Goal: Find specific page/section: Find specific page/section

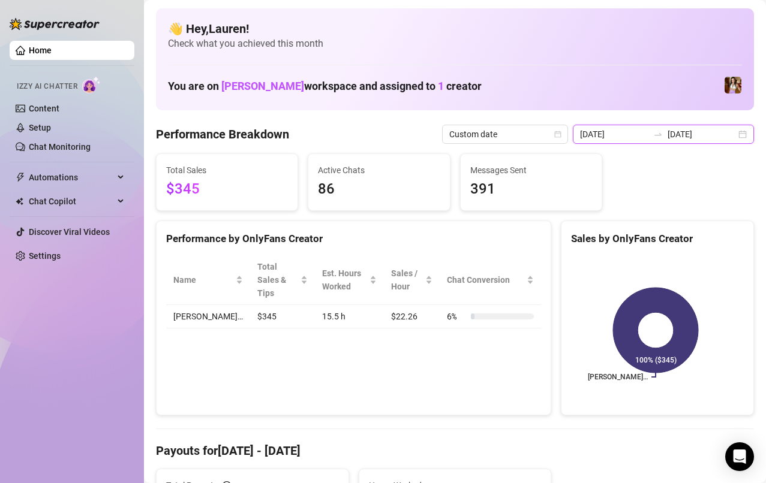
click at [617, 135] on input "[DATE]" at bounding box center [614, 134] width 68 height 13
click at [740, 136] on icon "calendar" at bounding box center [743, 134] width 7 height 7
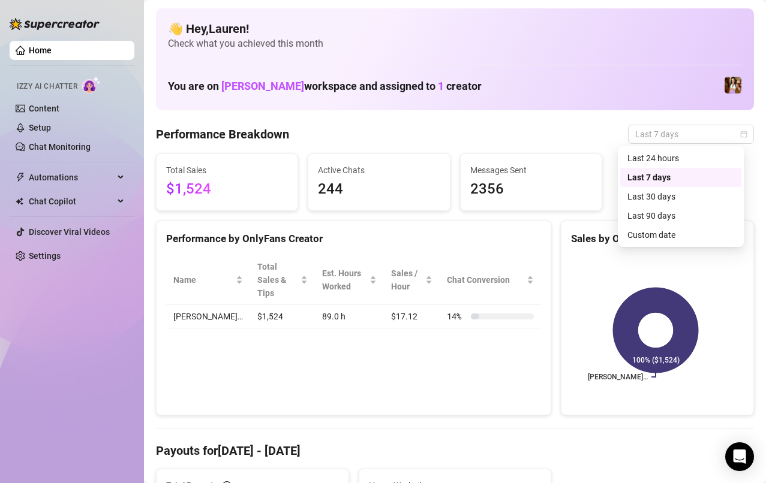
click at [538, 138] on div "Performance Breakdown Last 7 days" at bounding box center [455, 134] width 598 height 19
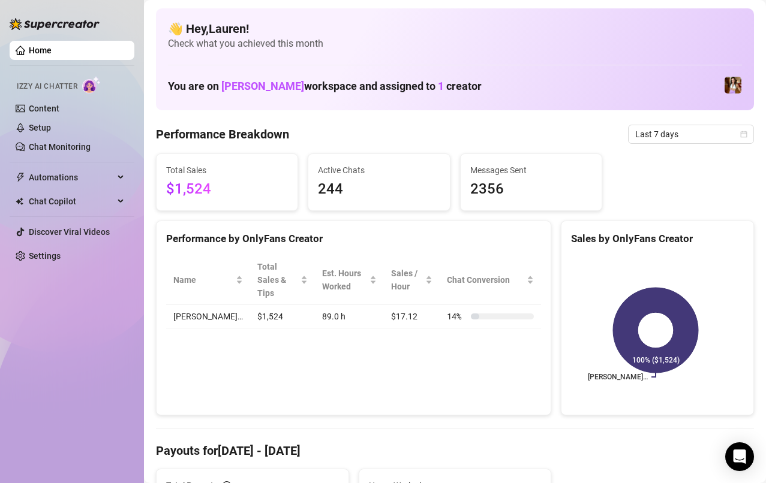
click at [740, 134] on icon "calendar" at bounding box center [743, 134] width 7 height 7
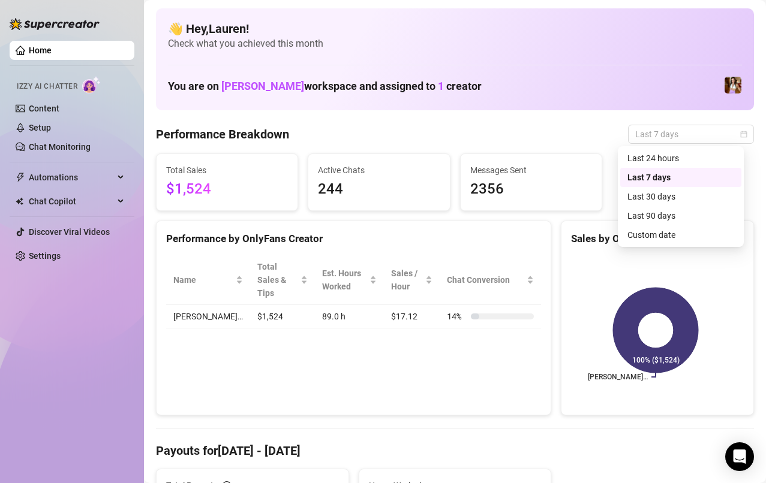
click at [680, 237] on div "Custom date" at bounding box center [680, 234] width 107 height 13
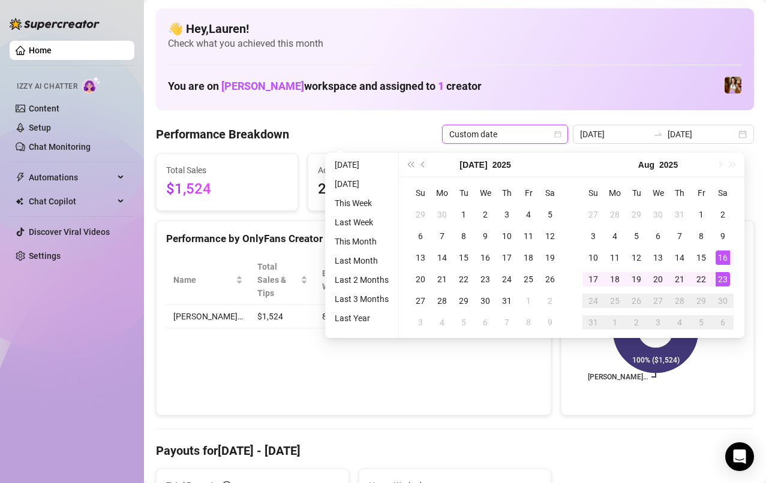
click at [703, 264] on div "15" at bounding box center [701, 258] width 14 height 14
type input "[DATE]"
click at [676, 279] on div "21" at bounding box center [679, 279] width 14 height 14
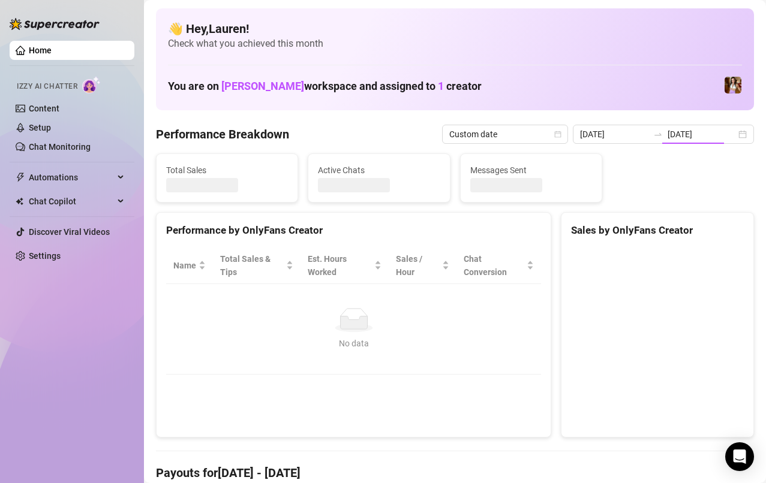
type input "[DATE]"
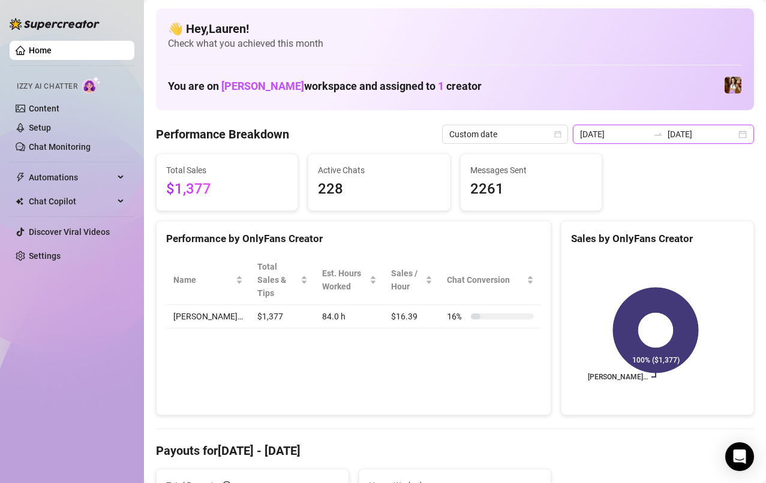
click at [722, 134] on input "[DATE]" at bounding box center [701, 134] width 68 height 13
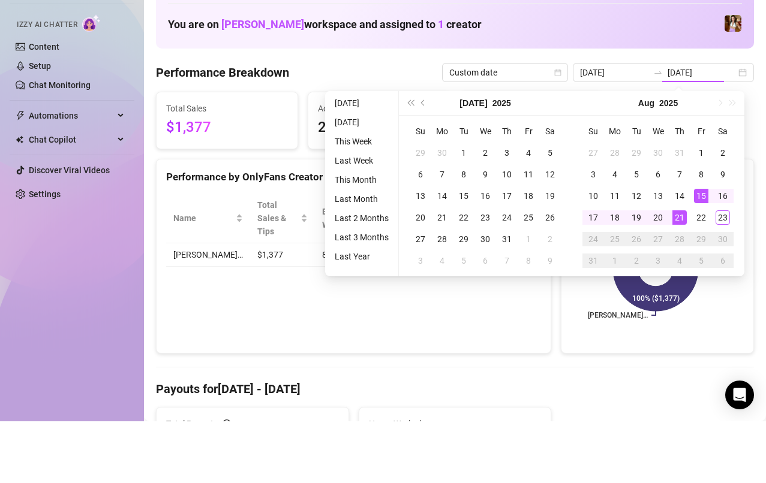
click at [703, 280] on div "22" at bounding box center [701, 279] width 14 height 14
type input "[DATE]"
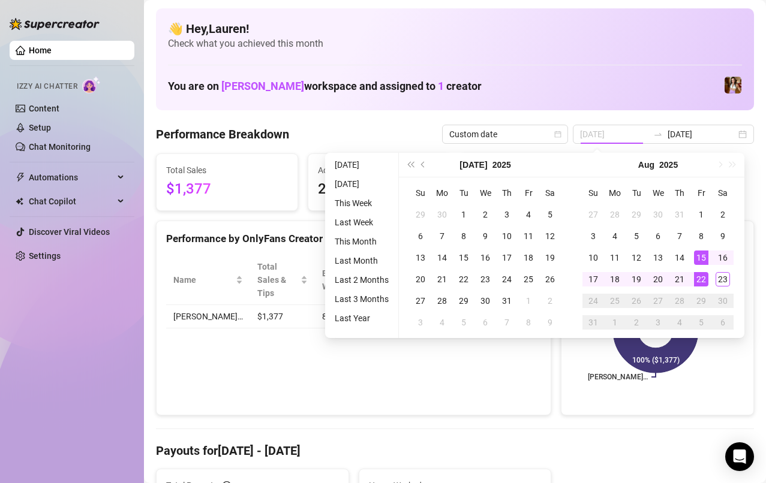
click at [725, 276] on div "23" at bounding box center [722, 279] width 14 height 14
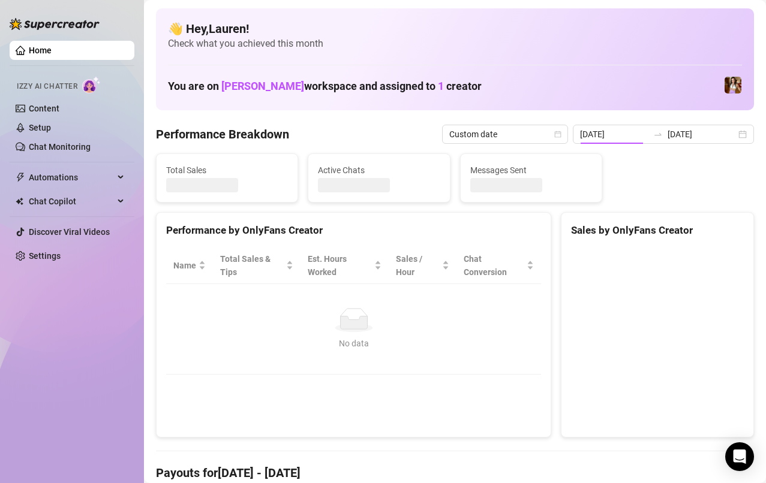
type input "[DATE]"
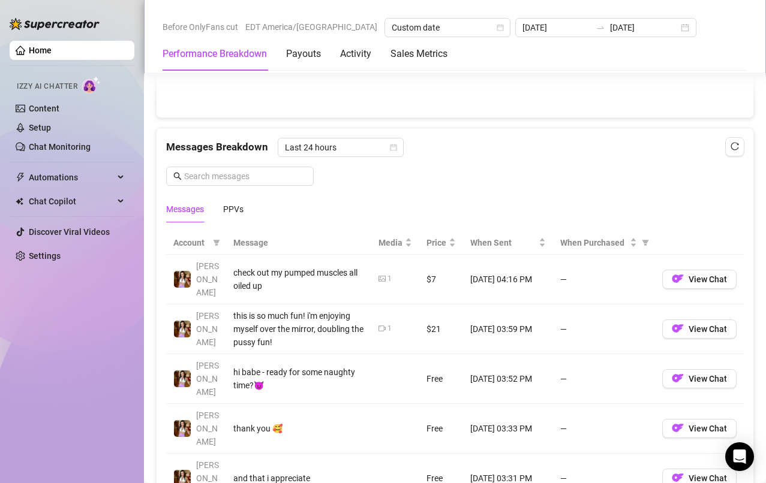
scroll to position [977, 0]
click at [401, 147] on div "Last 24 hours" at bounding box center [341, 148] width 126 height 19
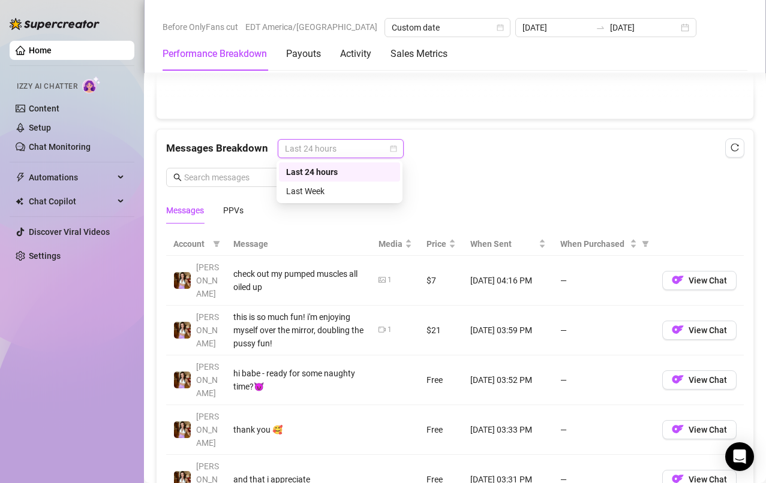
click at [383, 196] on div "Last Week" at bounding box center [339, 191] width 107 height 13
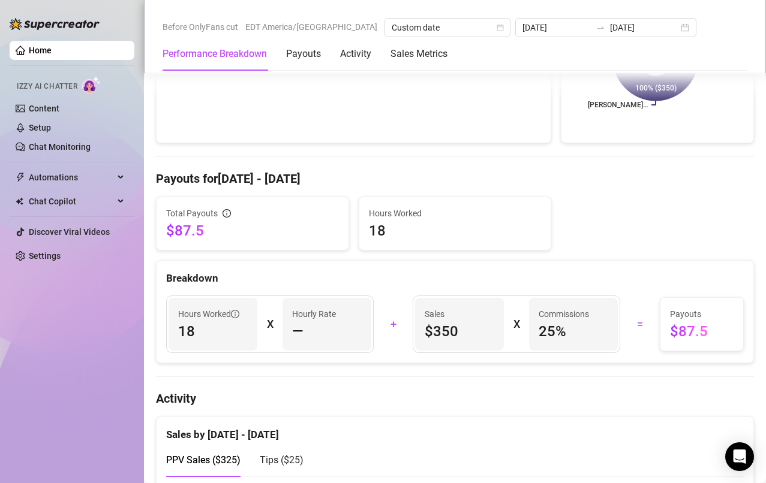
scroll to position [0, 0]
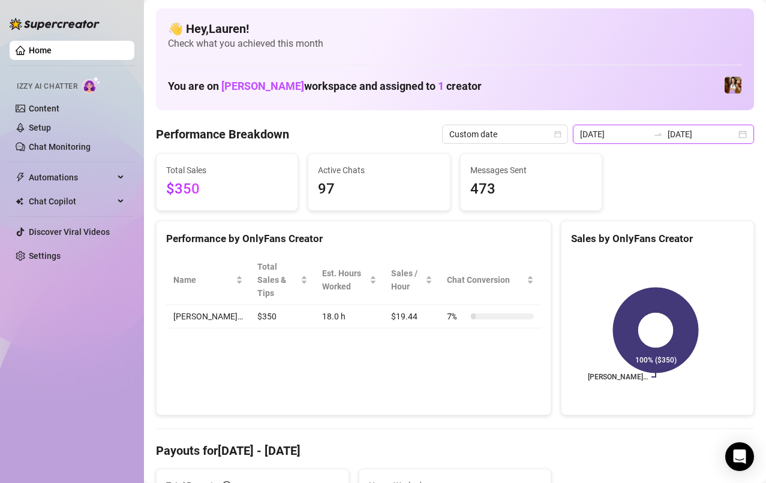
click at [724, 137] on input "[DATE]" at bounding box center [701, 134] width 68 height 13
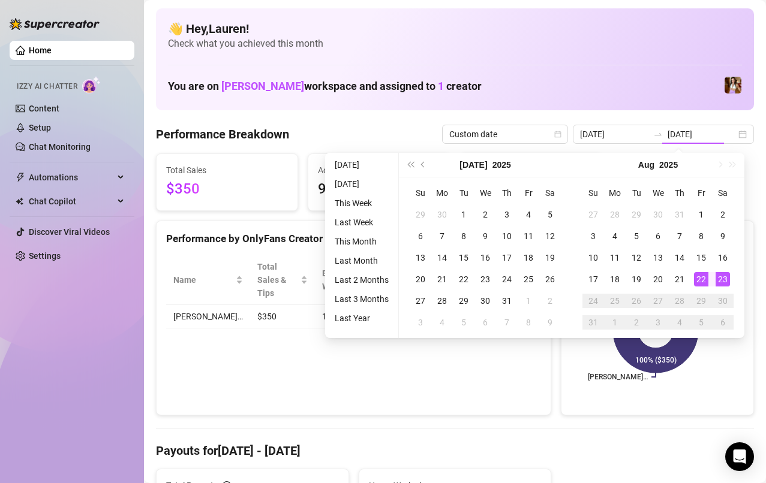
click at [699, 261] on div "15" at bounding box center [701, 258] width 14 height 14
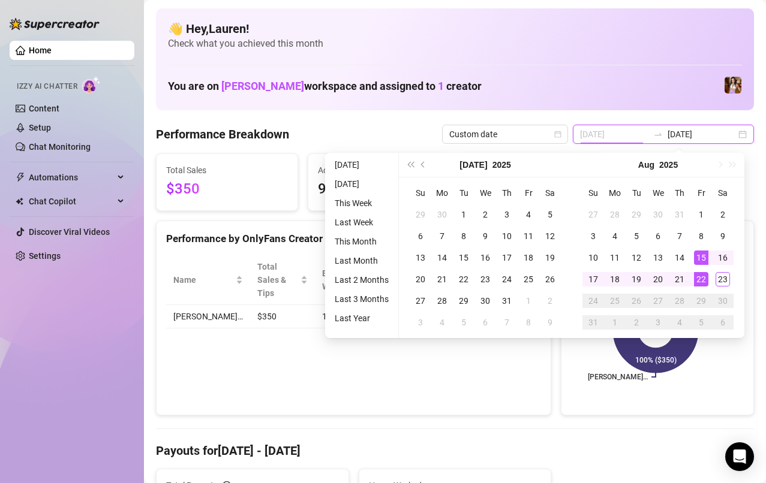
type input "[DATE]"
click at [703, 260] on div "15" at bounding box center [701, 258] width 14 height 14
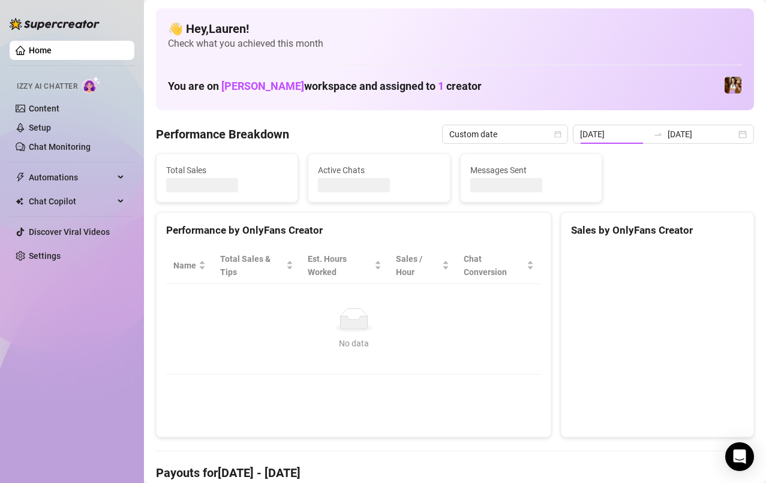
type input "[DATE]"
click at [621, 137] on input "[DATE]" at bounding box center [614, 134] width 68 height 13
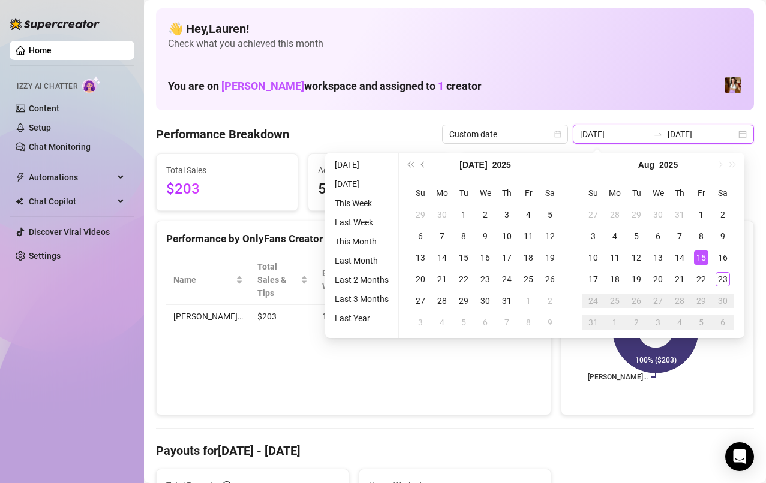
click at [724, 134] on input "[DATE]" at bounding box center [701, 134] width 68 height 13
click at [722, 257] on div "16" at bounding box center [722, 258] width 14 height 14
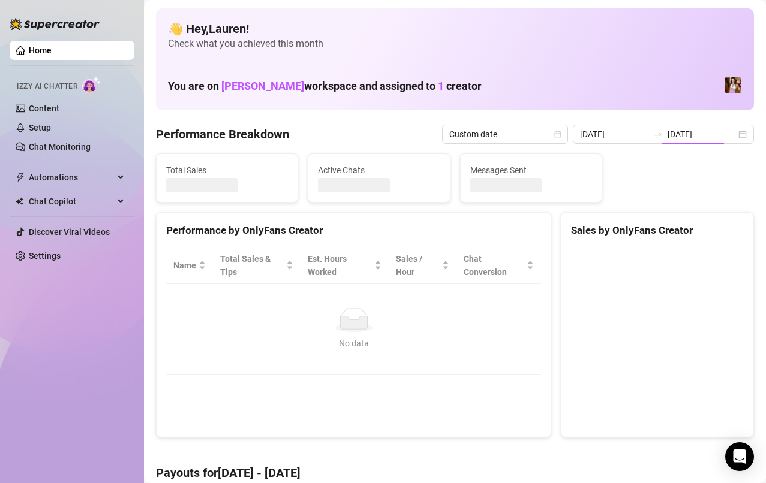
type input "[DATE]"
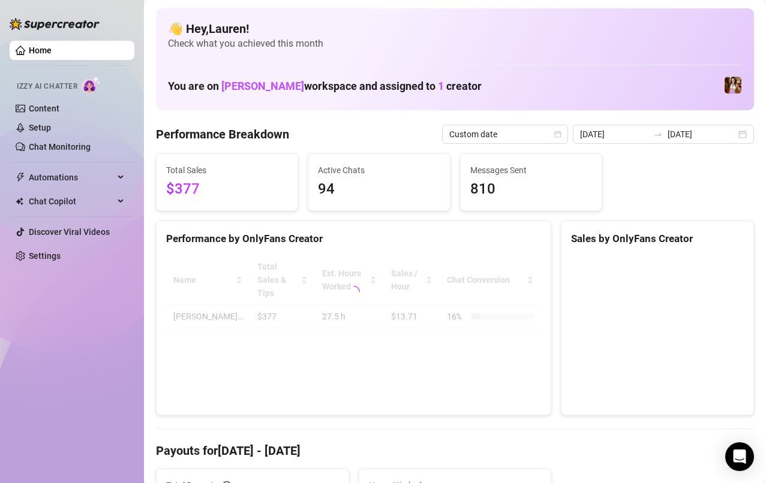
click at [738, 137] on div "[DATE] [DATE]" at bounding box center [663, 134] width 181 height 19
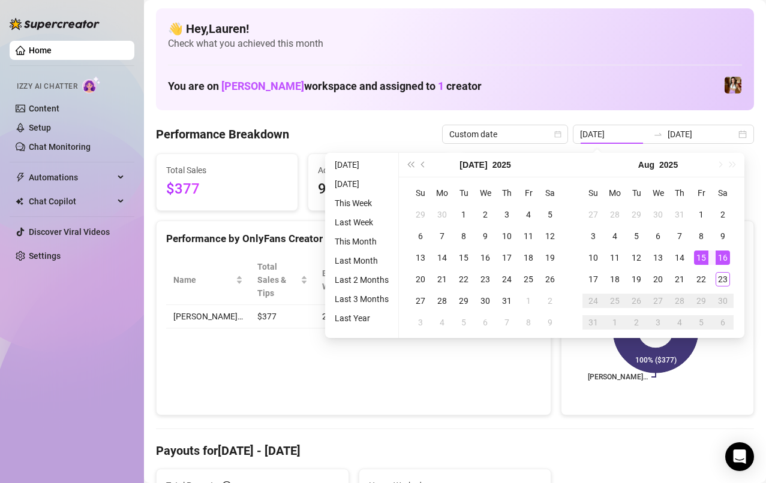
click at [721, 257] on div "16" at bounding box center [722, 258] width 14 height 14
type input "[DATE]"
click at [724, 261] on div "16" at bounding box center [722, 258] width 14 height 14
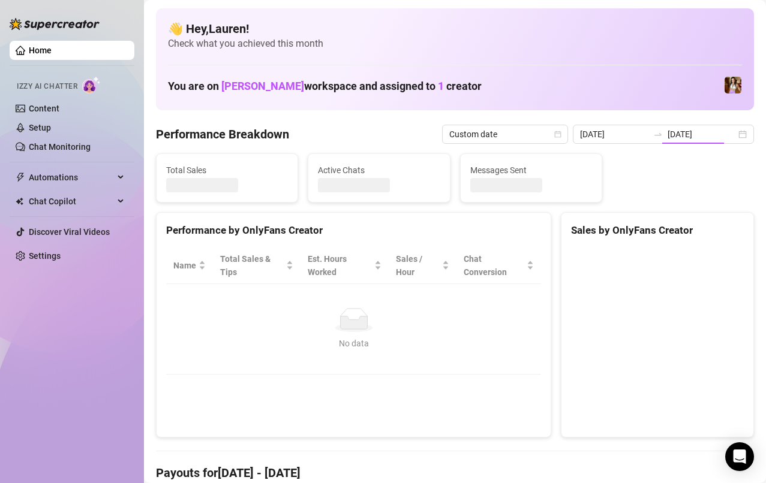
type input "[DATE]"
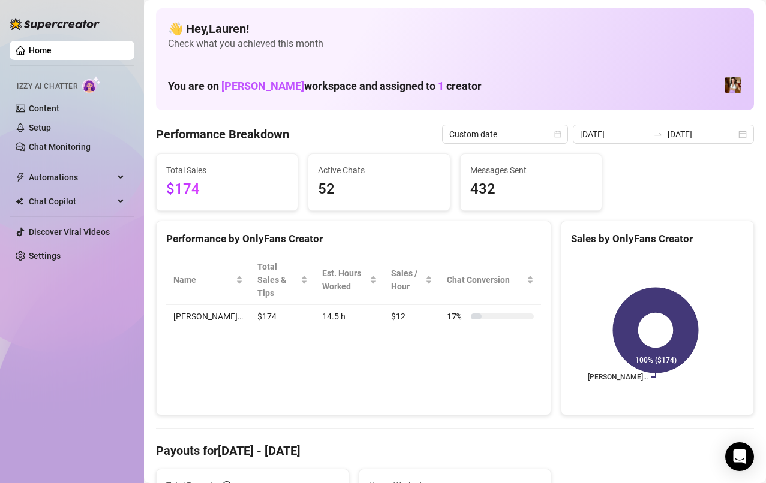
click at [38, 109] on link "Content" at bounding box center [44, 109] width 31 height 10
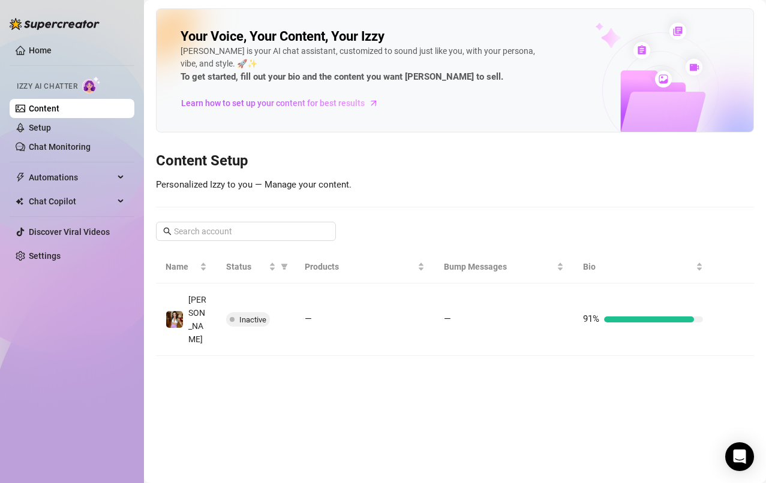
click at [65, 152] on link "Chat Monitoring" at bounding box center [60, 147] width 62 height 10
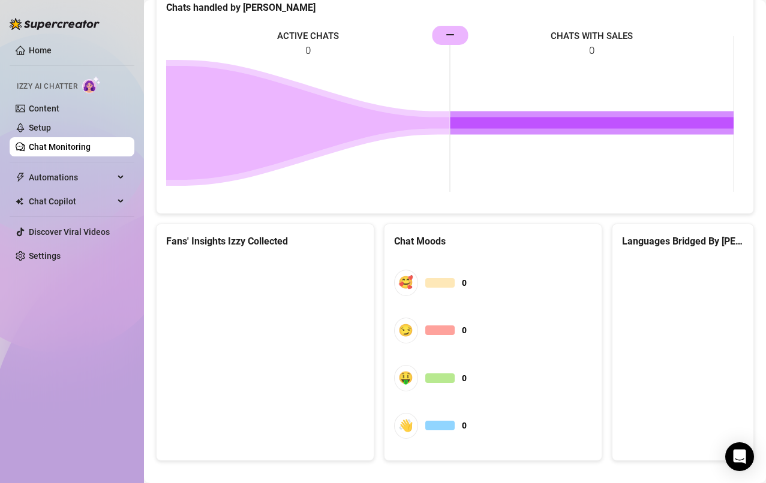
scroll to position [595, 0]
